Goal: Obtain resource: Obtain resource

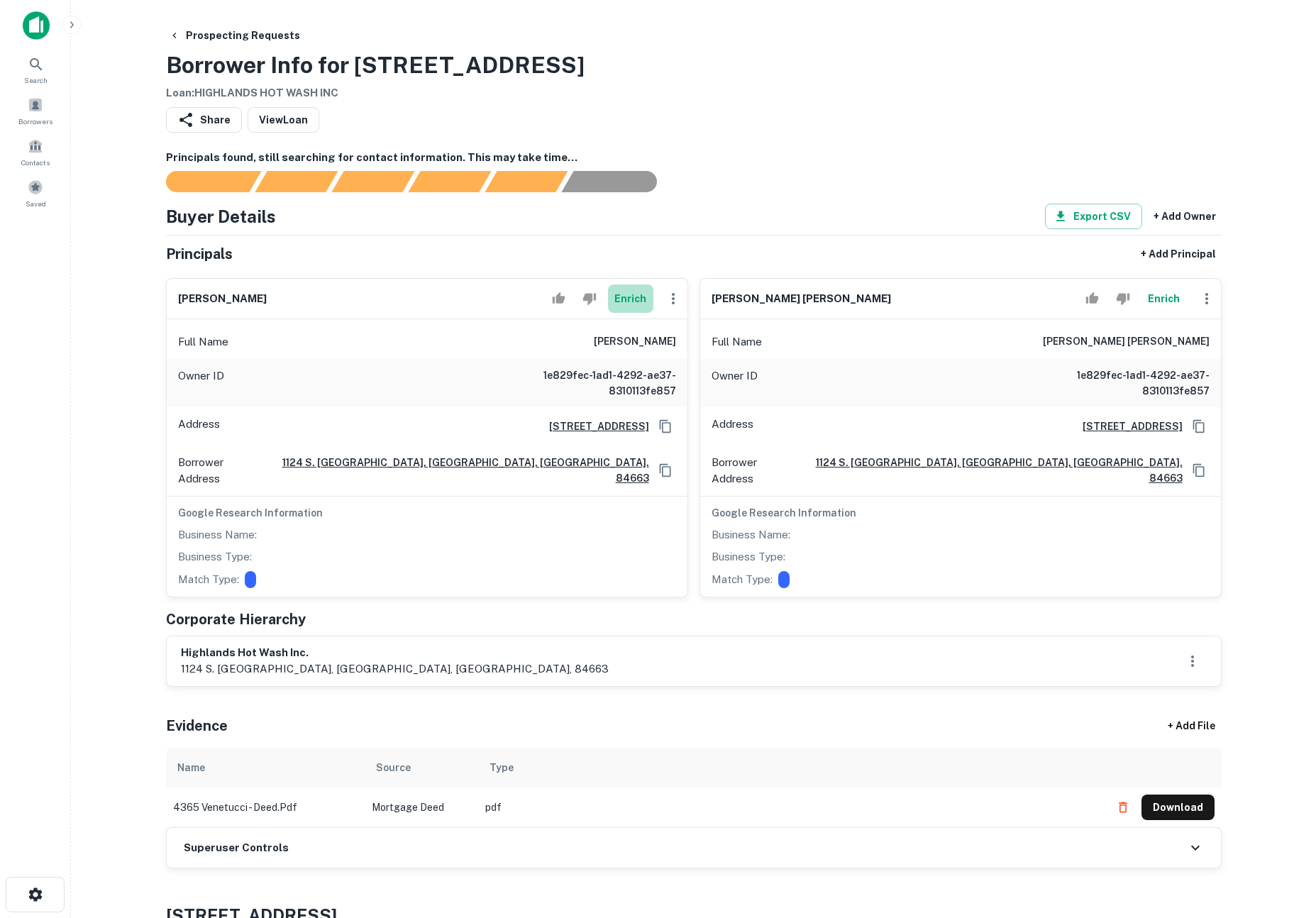
click at [630, 300] on button "Enrich" at bounding box center [630, 298] width 45 height 28
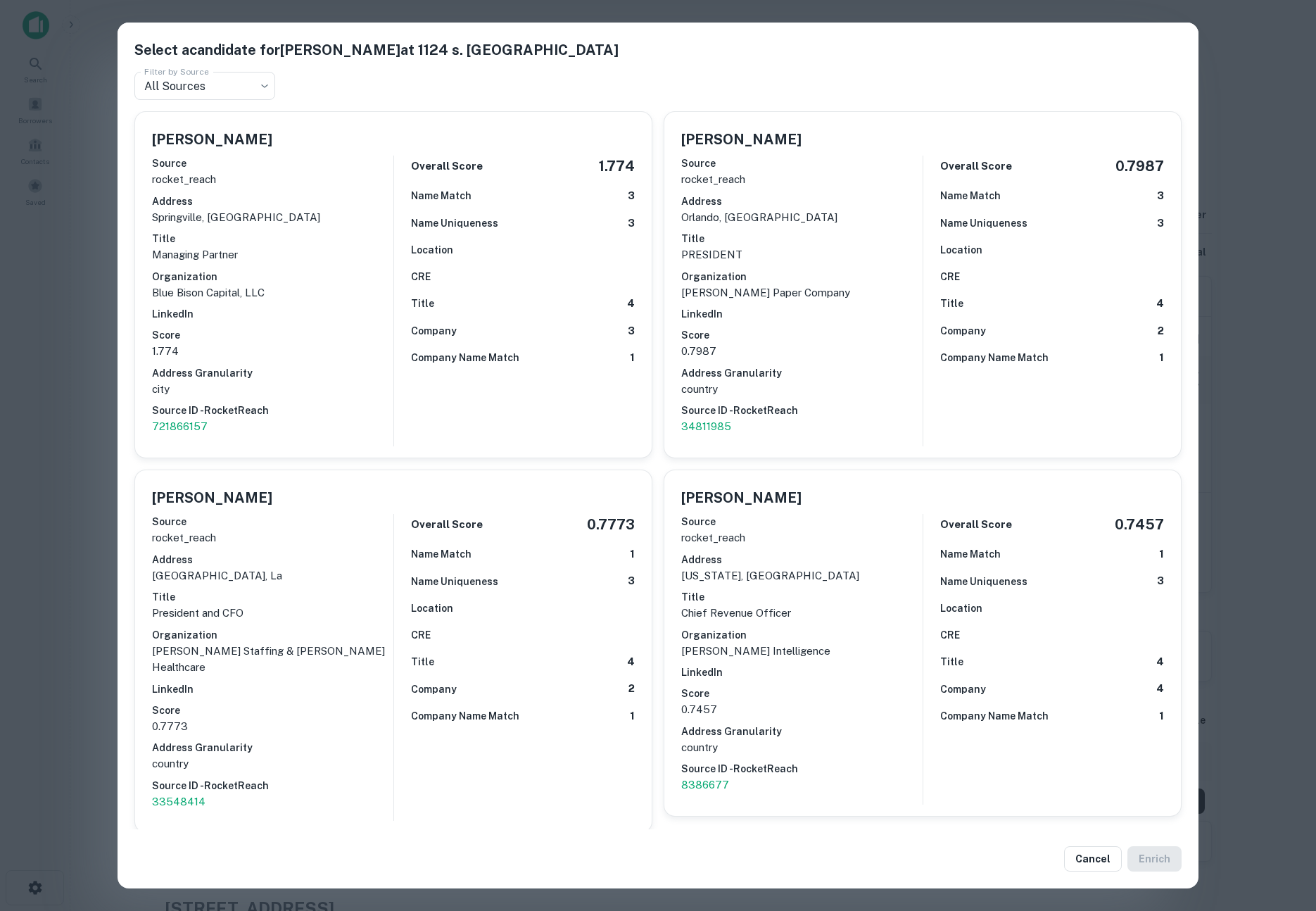
click at [72, 338] on div "Select a candidate for Ammon Redd at 1124 s. brookwood drive Filter by Source A…" at bounding box center [658, 456] width 1316 height 911
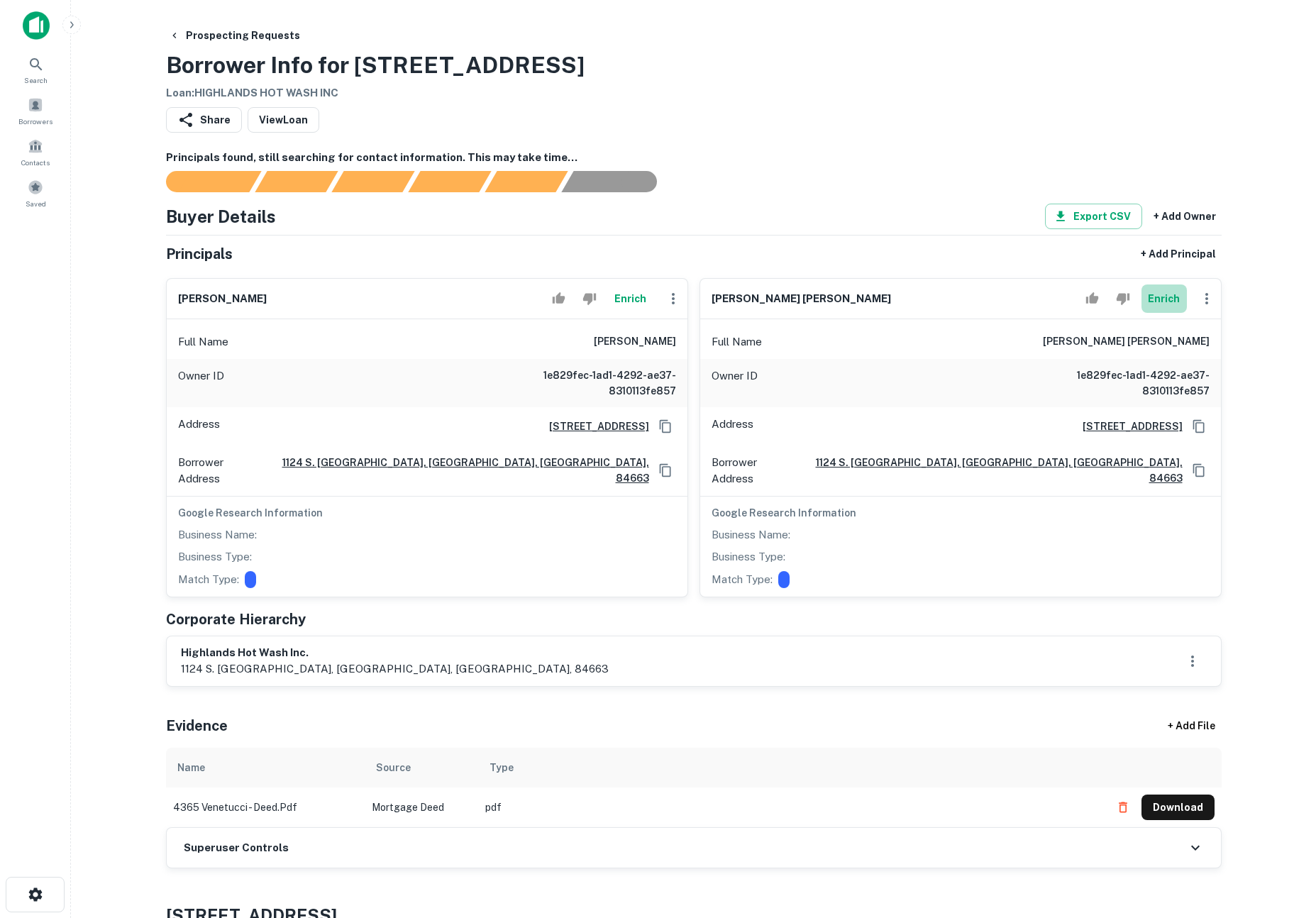
click at [1159, 292] on button "Enrich" at bounding box center [1164, 298] width 45 height 28
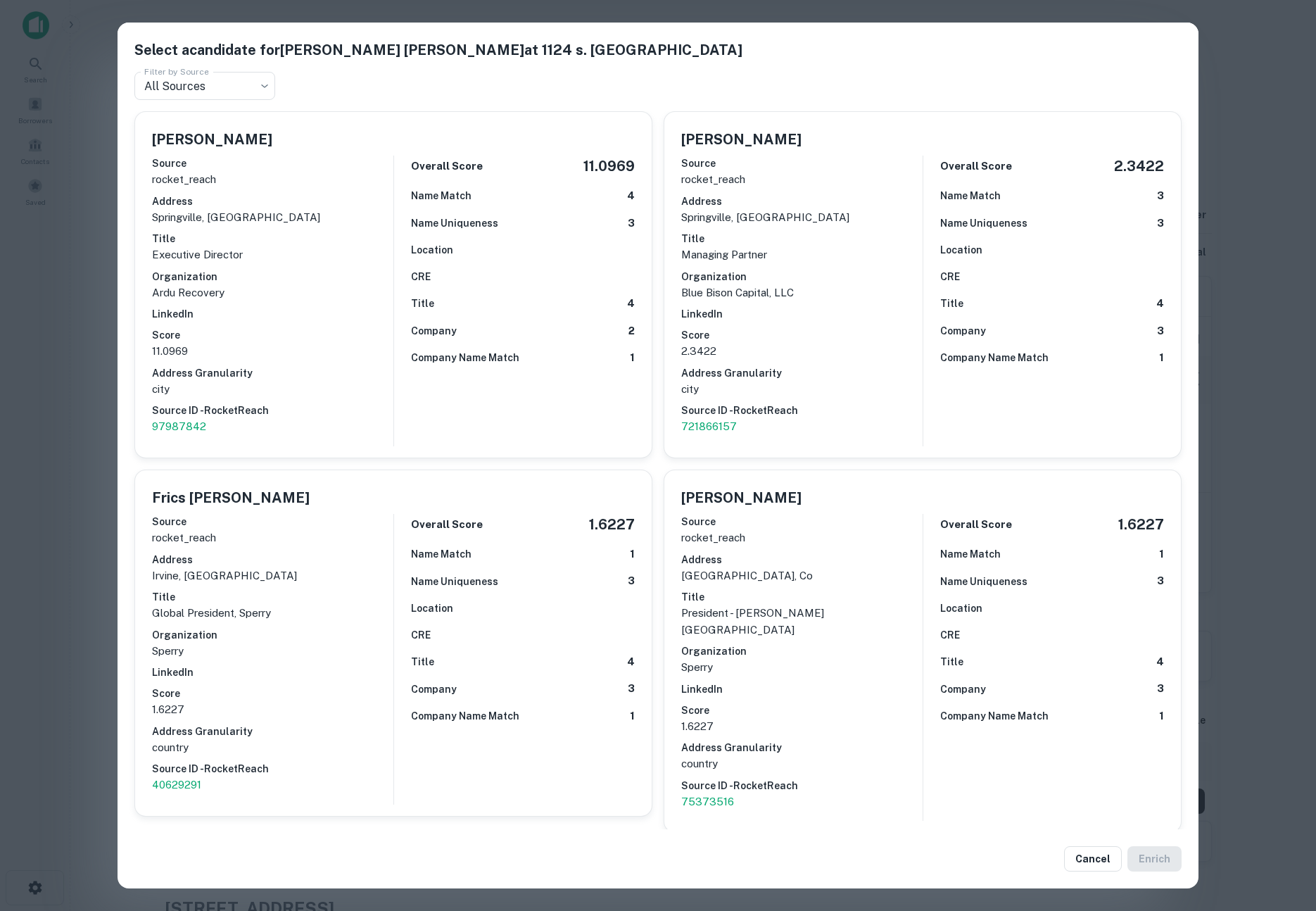
click at [81, 397] on div "Select a candidate for D. Sperry Redd at 1124 s. brookwood drive Filter by Sour…" at bounding box center [658, 456] width 1316 height 911
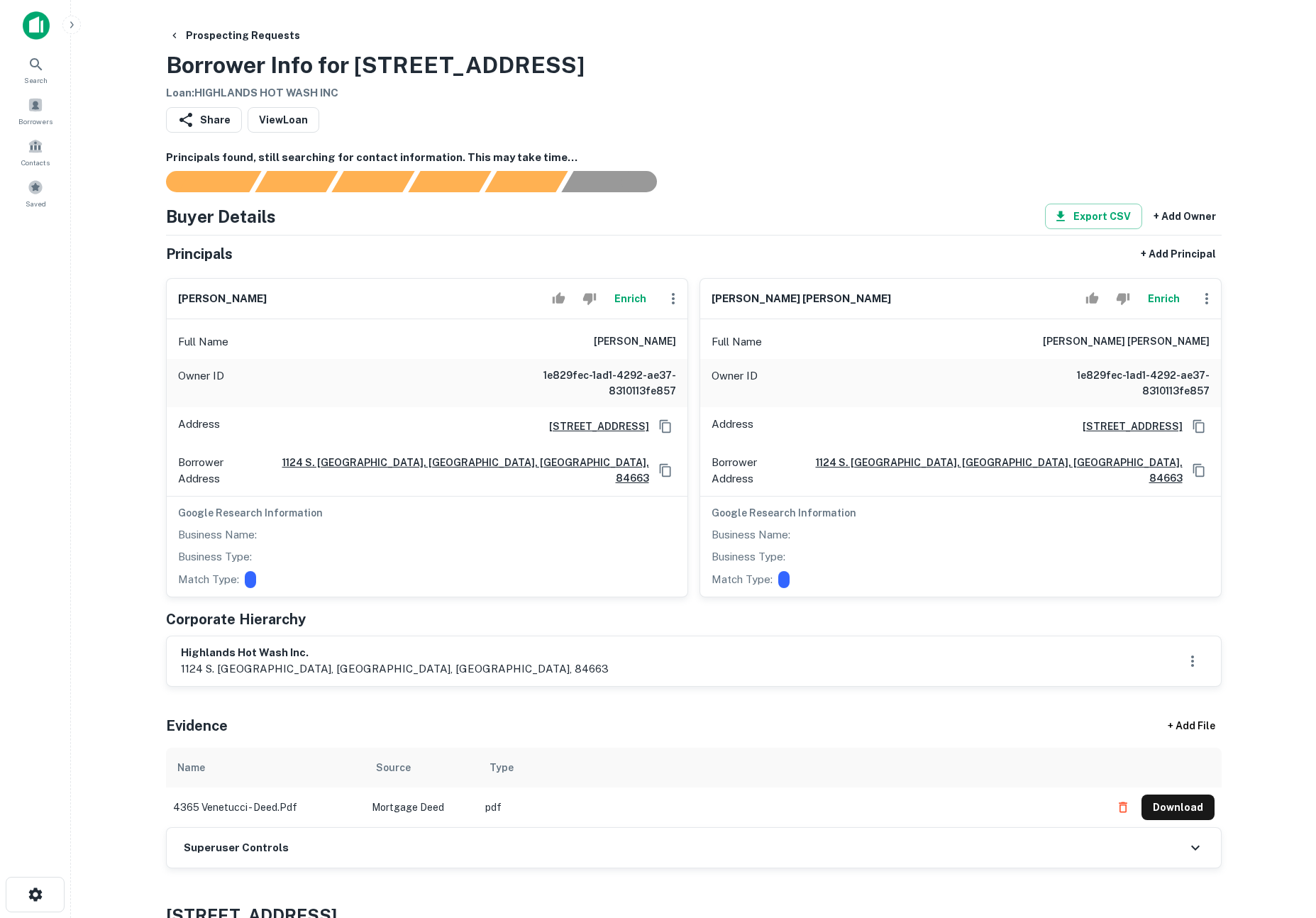
click at [1169, 304] on button "Enrich" at bounding box center [1164, 298] width 45 height 28
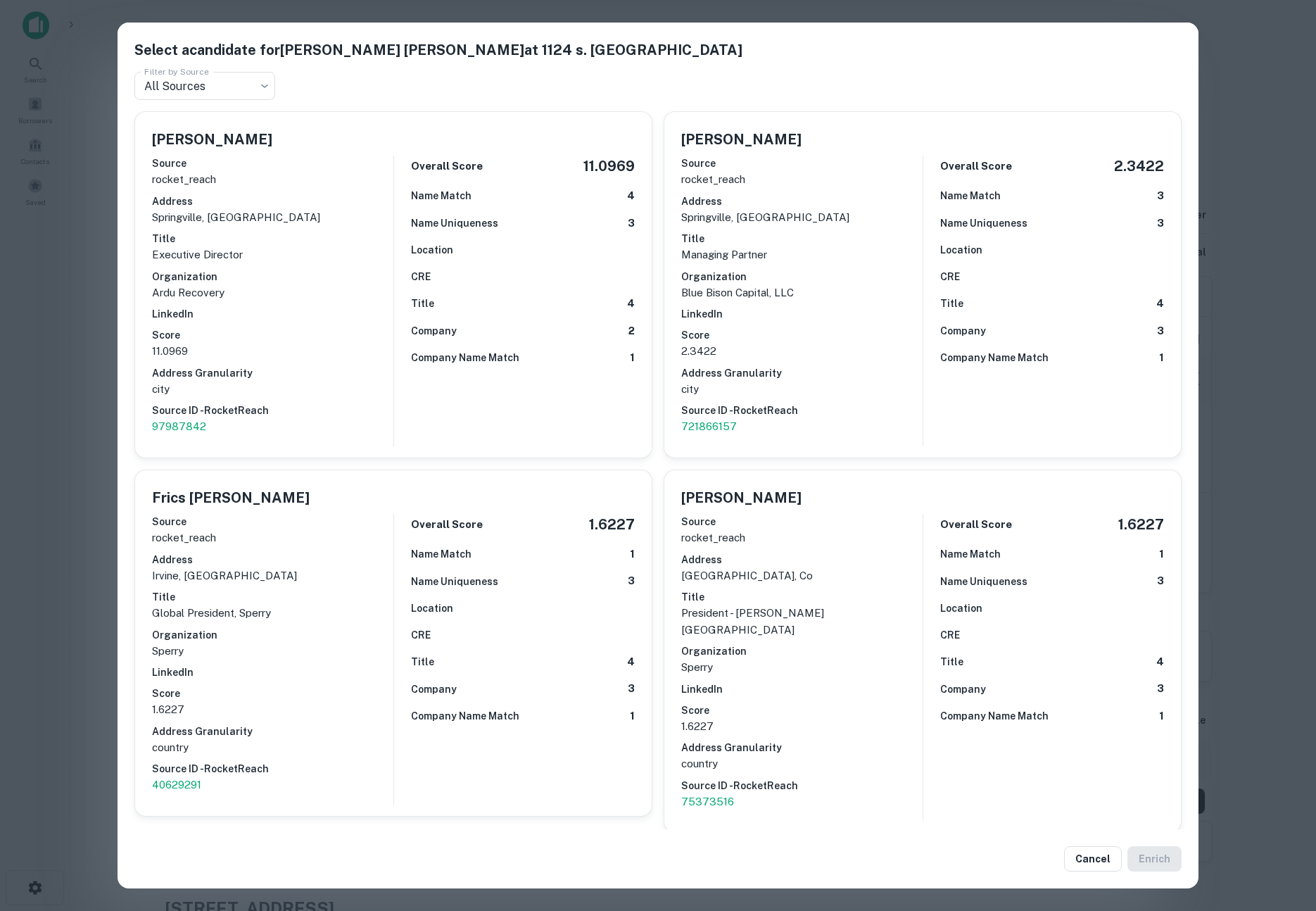
click at [79, 387] on div "Select a candidate for D. Sperry Redd at 1124 s. brookwood drive Filter by Sour…" at bounding box center [658, 456] width 1316 height 911
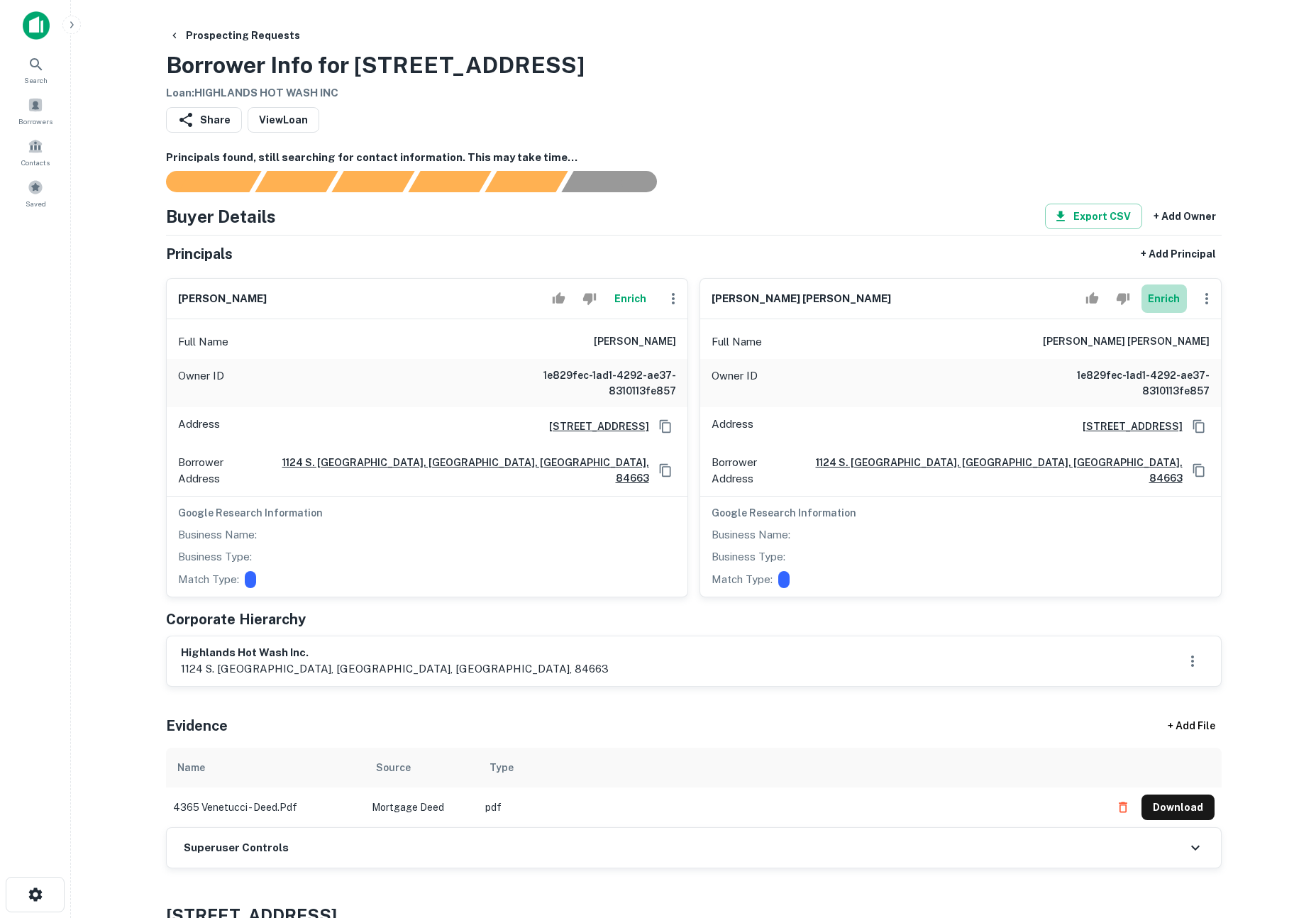
click at [1173, 301] on button "Enrich" at bounding box center [1164, 298] width 45 height 28
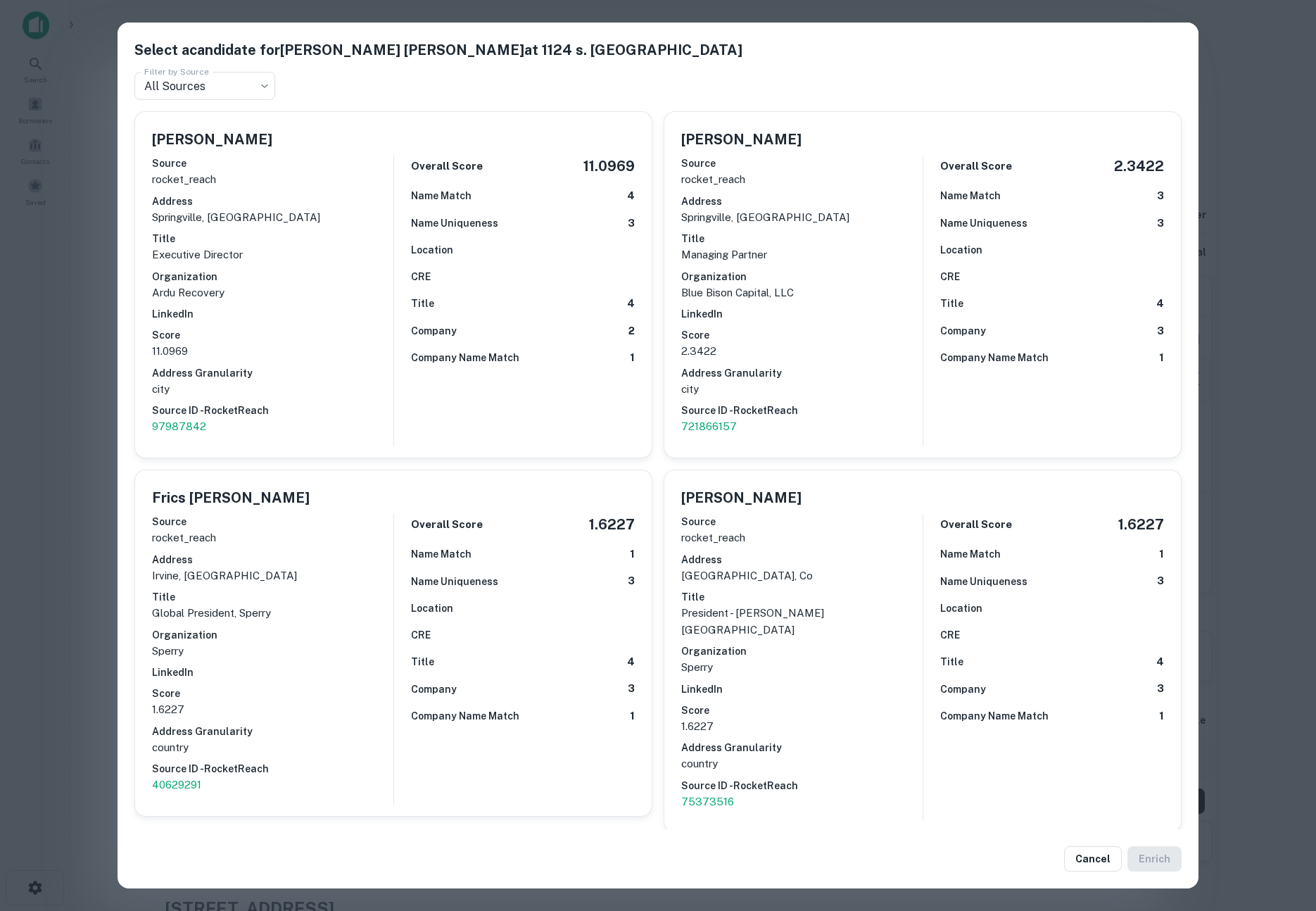
click at [93, 356] on div "Select a candidate for D. Sperry Redd at 1124 s. brookwood drive Filter by Sour…" at bounding box center [658, 456] width 1316 height 911
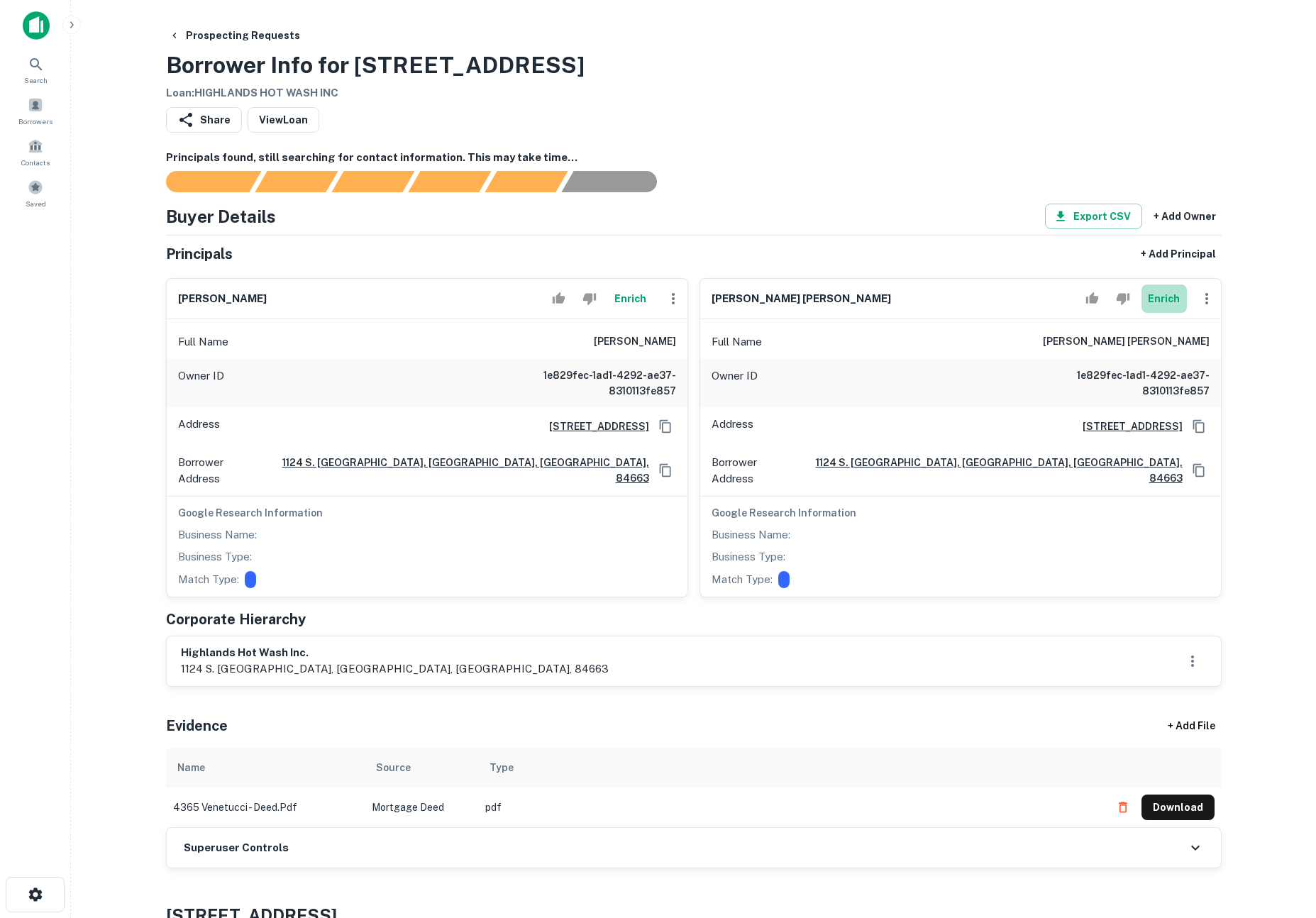
click at [1162, 298] on button "Enrich" at bounding box center [1164, 298] width 45 height 28
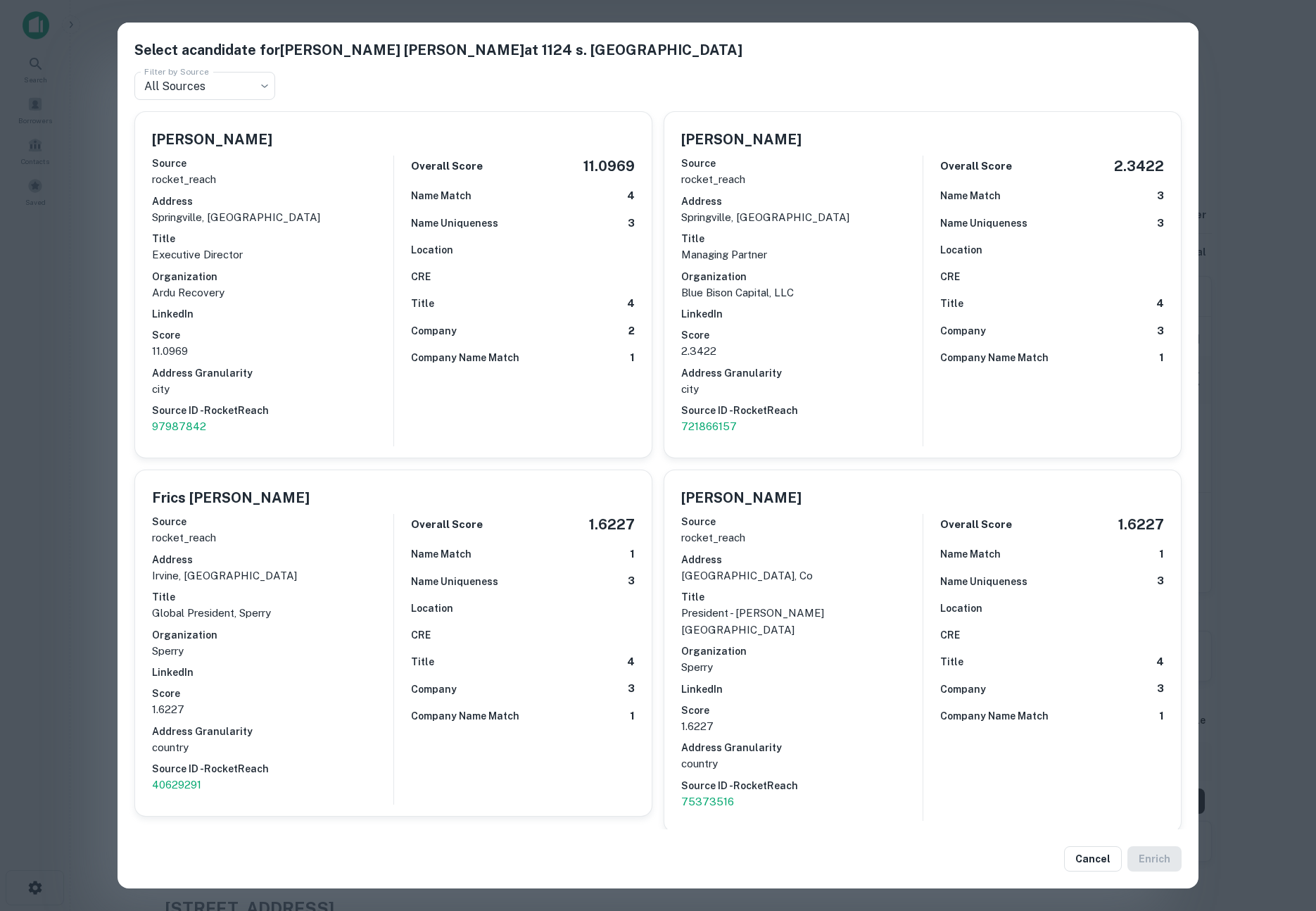
click at [107, 447] on div "Select a candidate for D. Sperry Redd at 1124 s. brookwood drive Filter by Sour…" at bounding box center [658, 456] width 1316 height 911
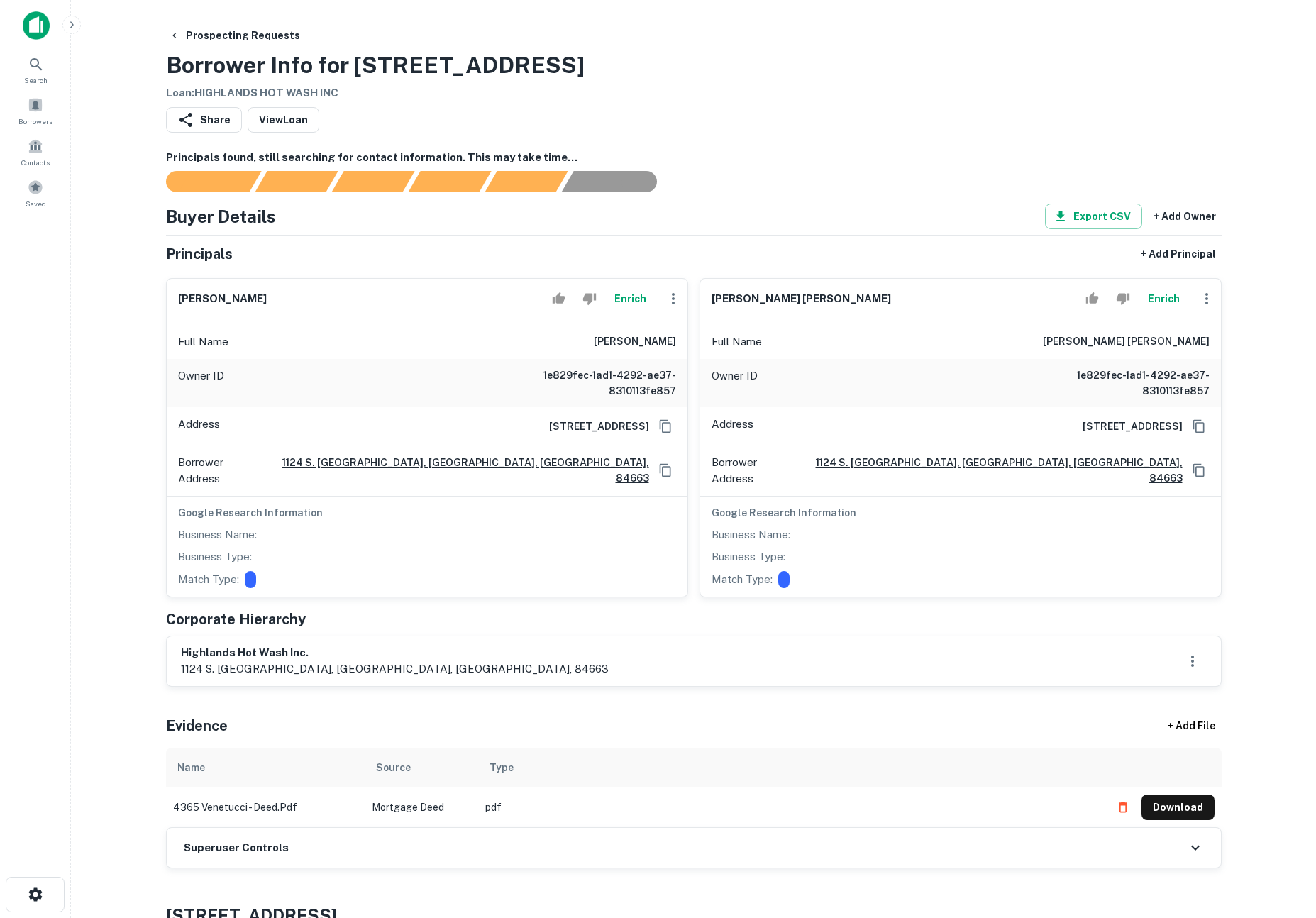
scroll to position [18, 0]
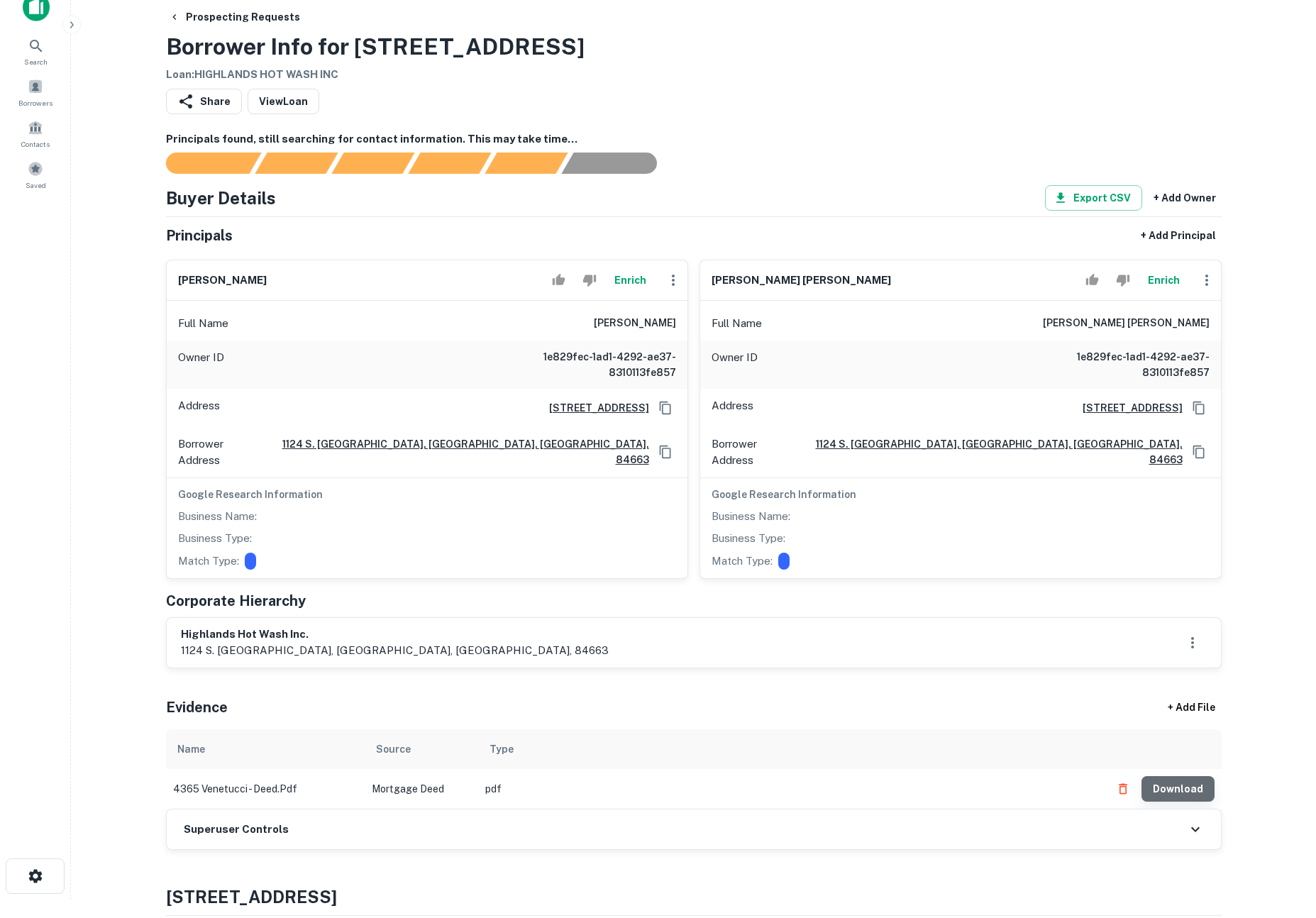
click at [1192, 776] on button "Download" at bounding box center [1178, 788] width 73 height 25
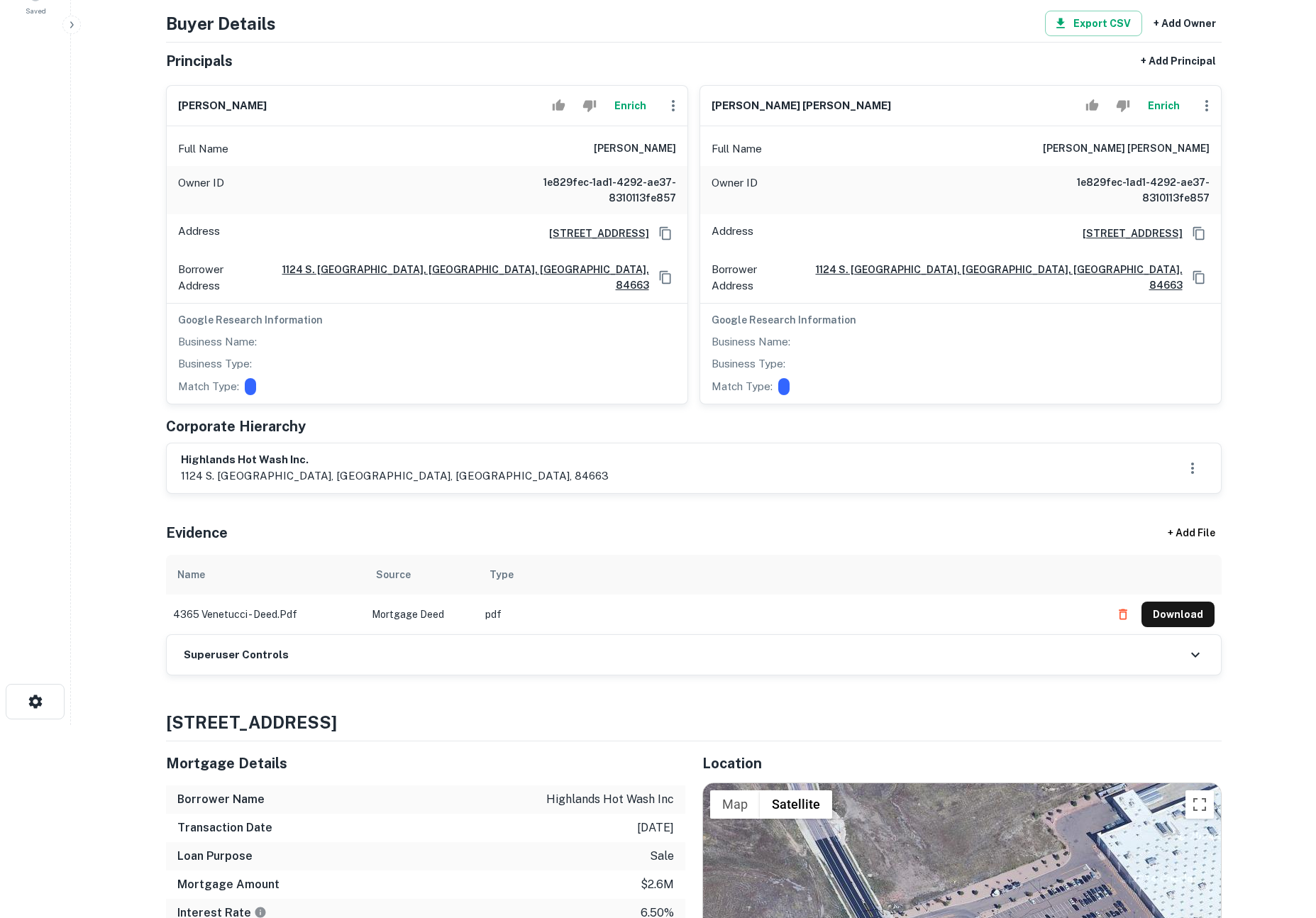
scroll to position [0, 0]
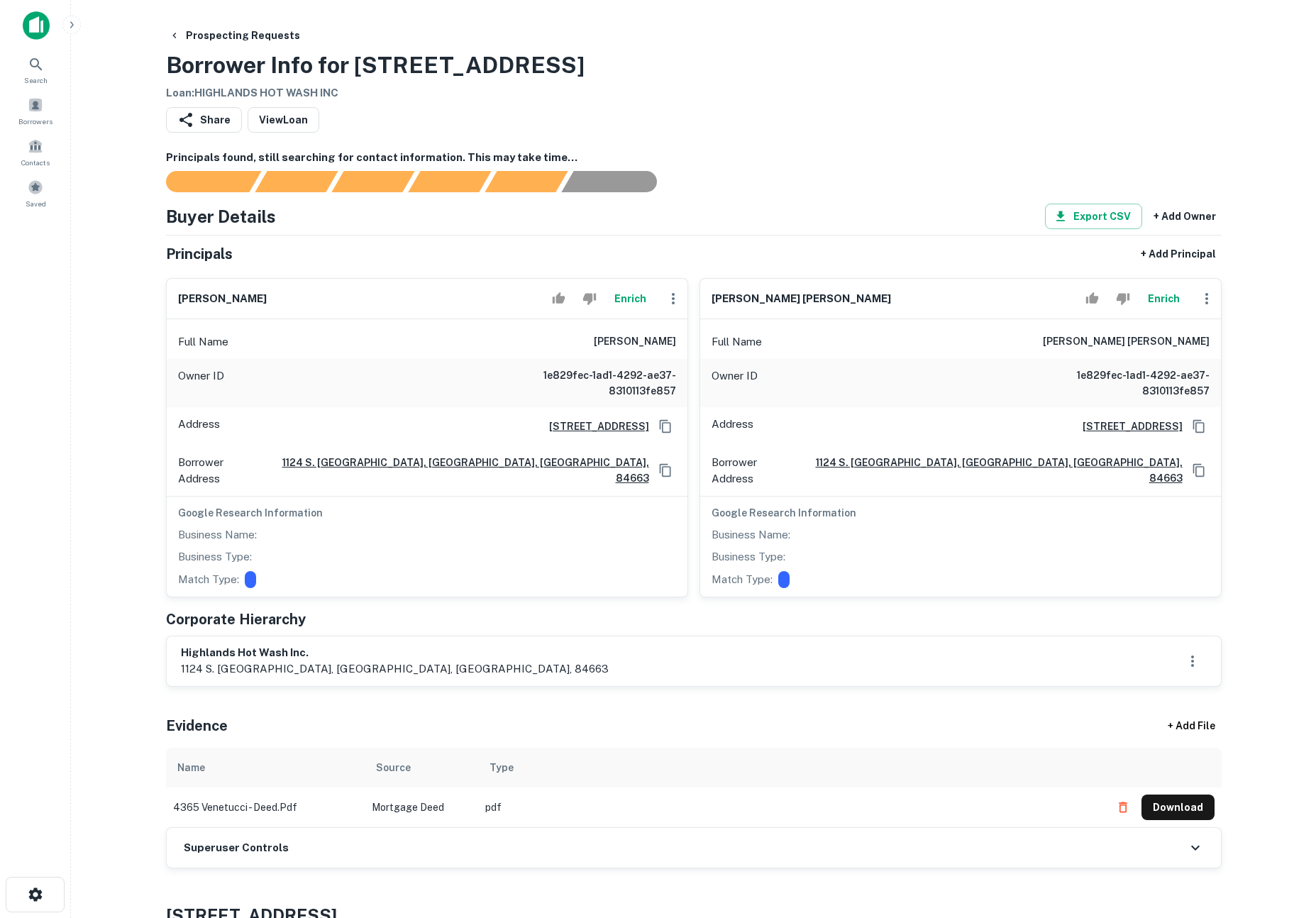
click at [102, 427] on main "Prospecting Requests Borrower Info for 4365 Venetucci Blvd Loan : HIGHLANDS HOT…" at bounding box center [694, 459] width 1245 height 918
click at [823, 51] on div "Prospecting Requests Borrower Info for 4365 Venetucci Blvd Loan : HIGHLANDS HOT…" at bounding box center [694, 61] width 1055 height 78
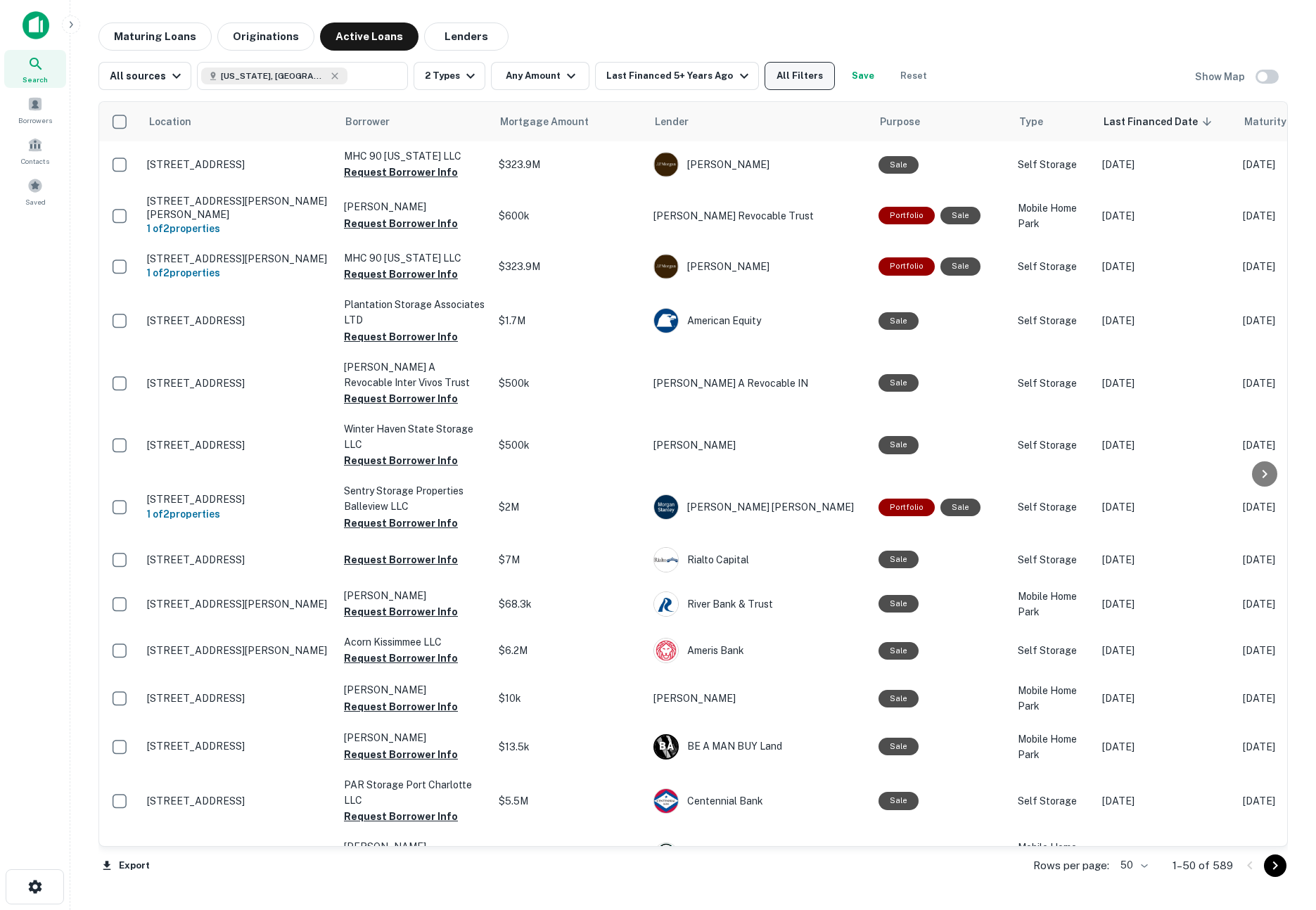
click at [797, 80] on button "All Filters" at bounding box center [799, 75] width 71 height 28
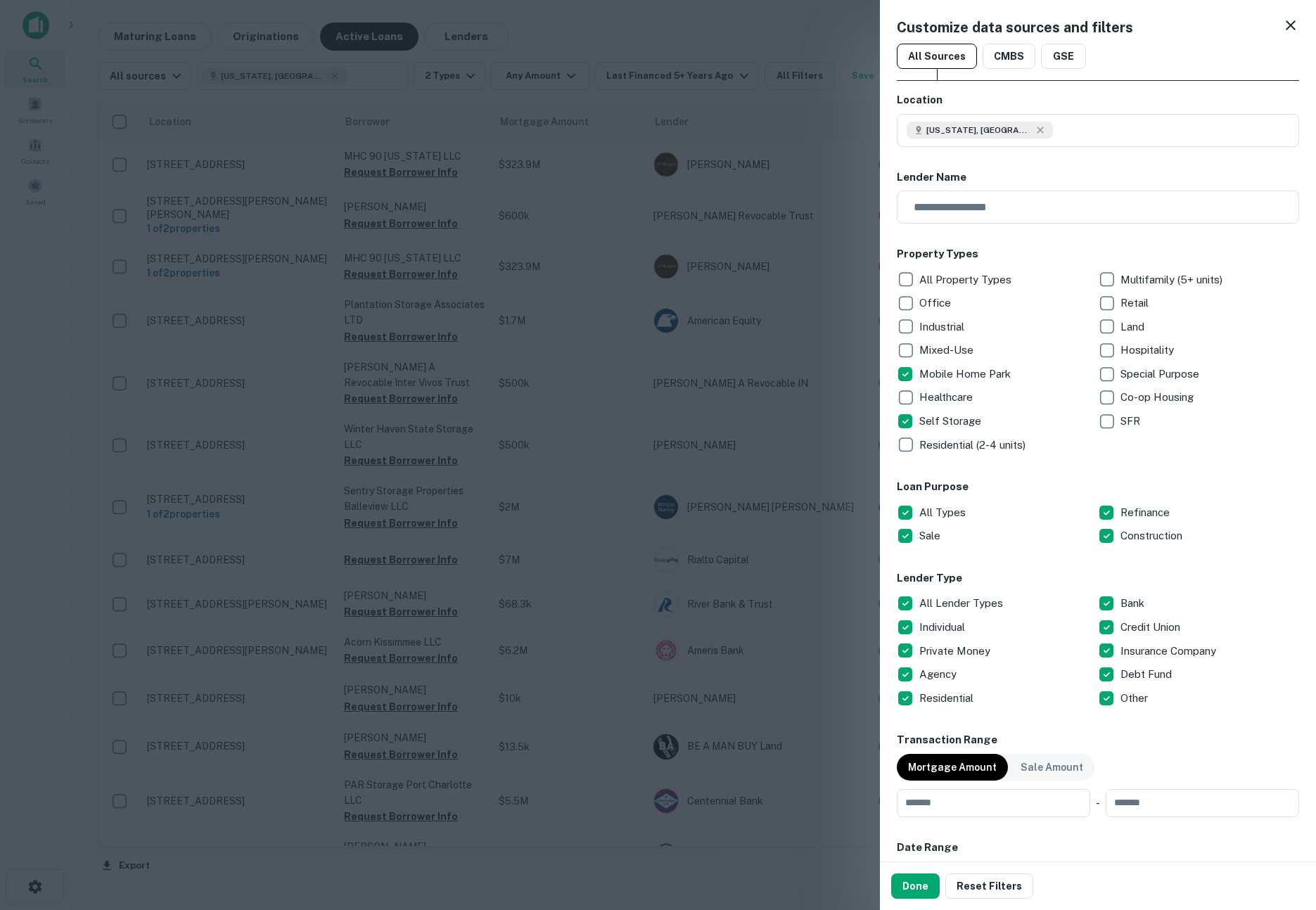
click at [826, 891] on div at bounding box center [658, 455] width 1316 height 910
